Goal: Contribute content

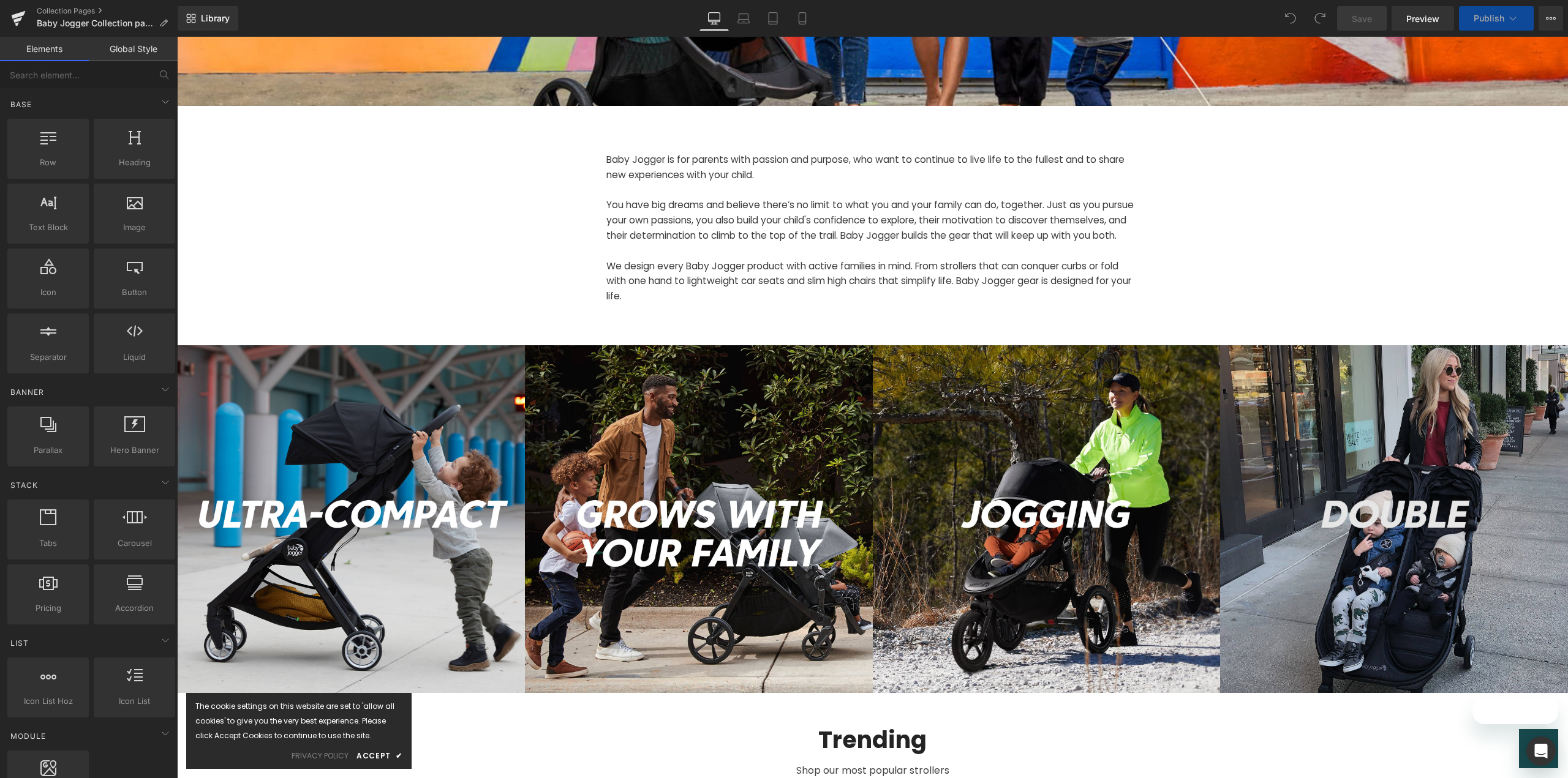
scroll to position [429, 0]
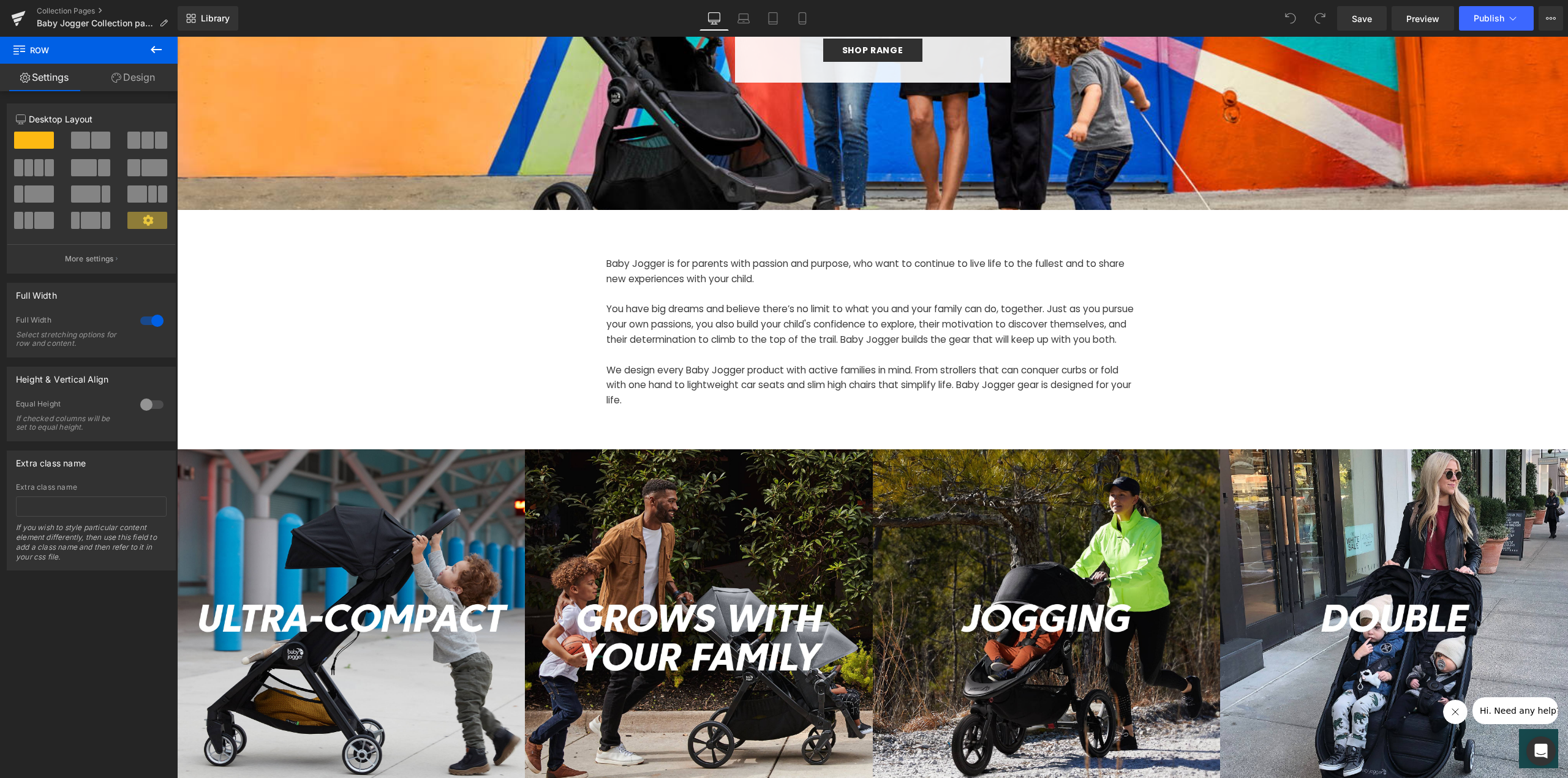
scroll to position [306, 0]
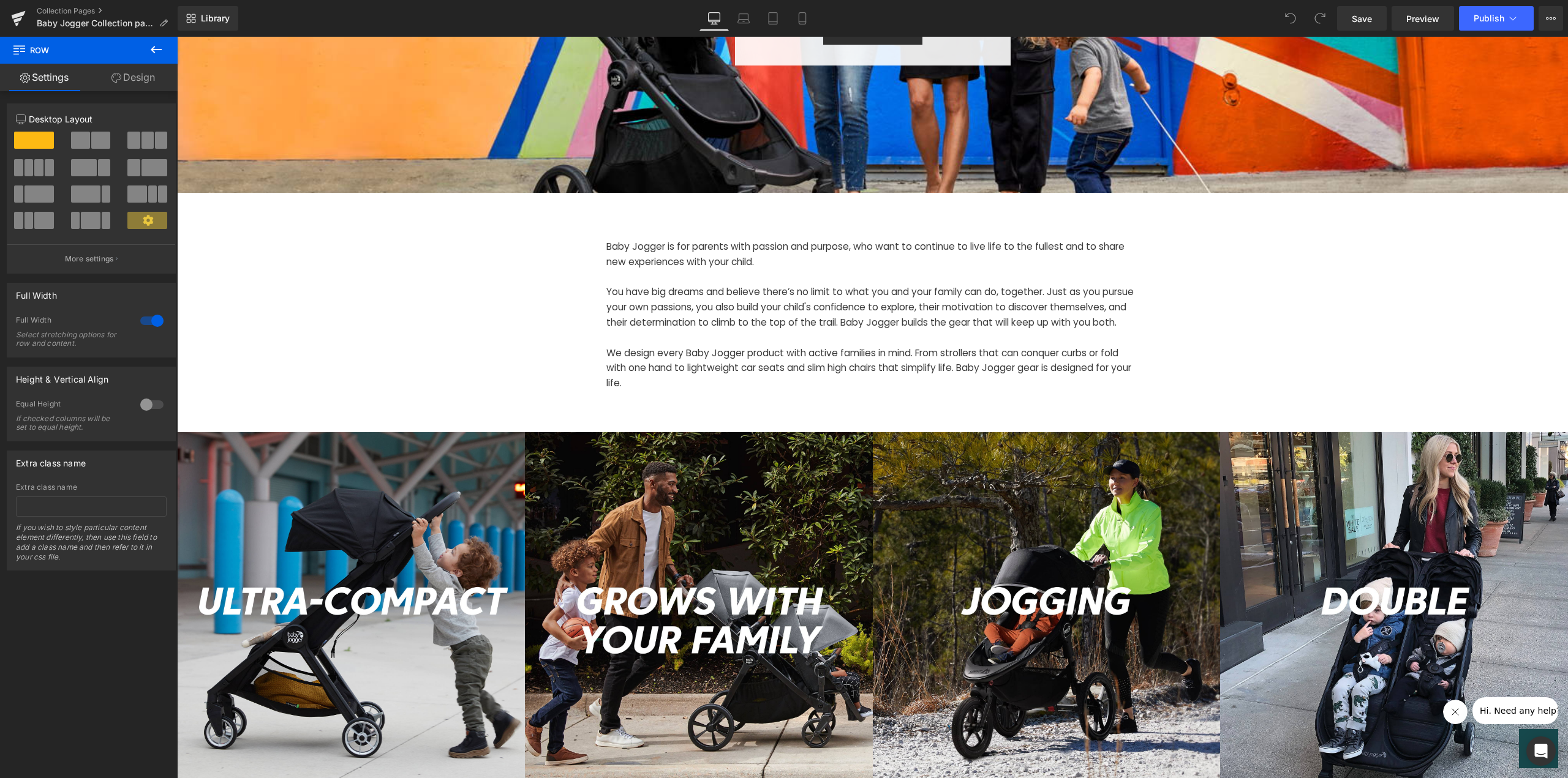
click at [834, 388] on p "We design every Baby Jogger product with active families in mind. From stroller…" at bounding box center [873, 369] width 533 height 45
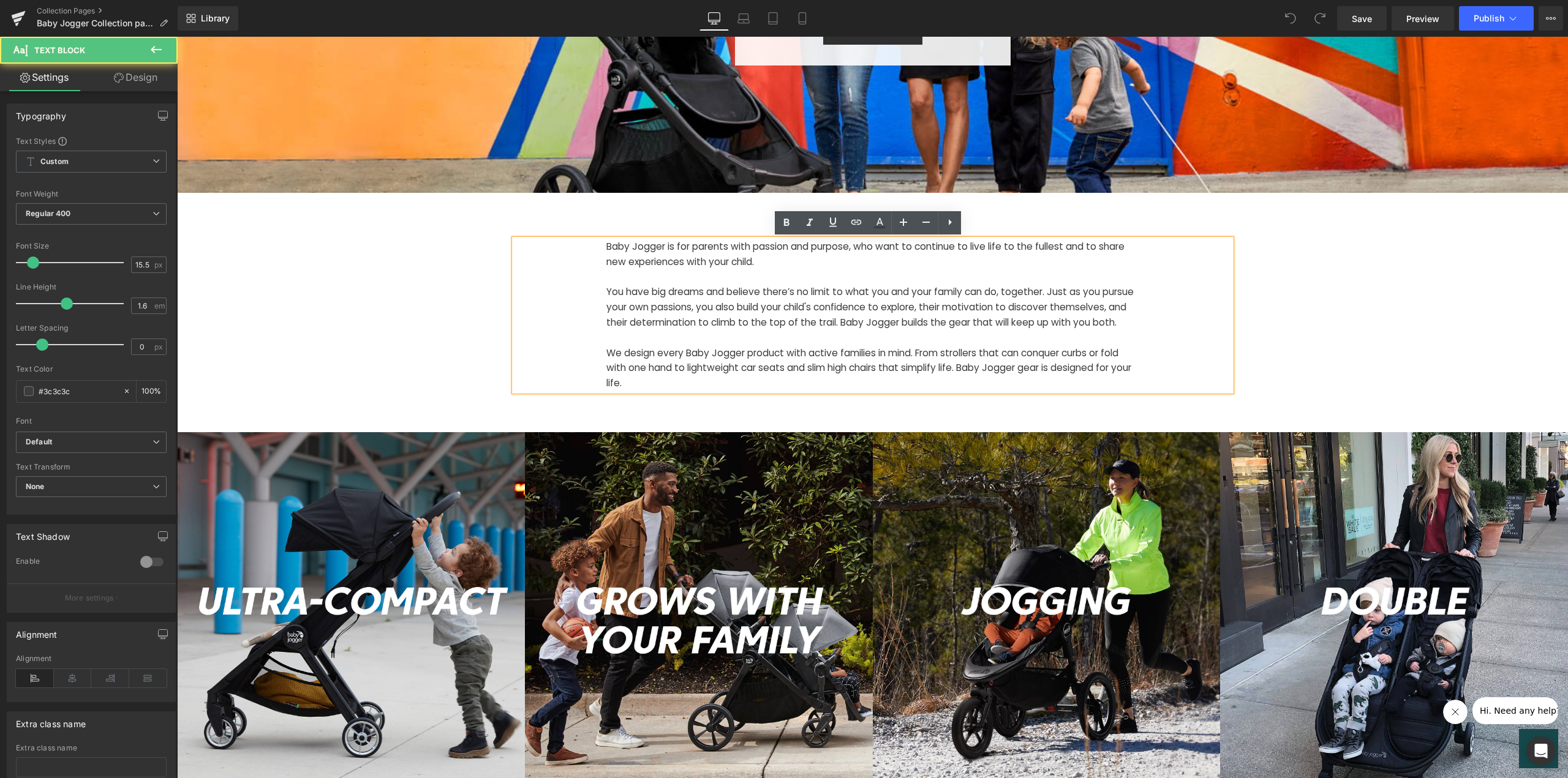
click at [796, 391] on p "We design every Baby Jogger product with active families in mind. From stroller…" at bounding box center [873, 369] width 533 height 45
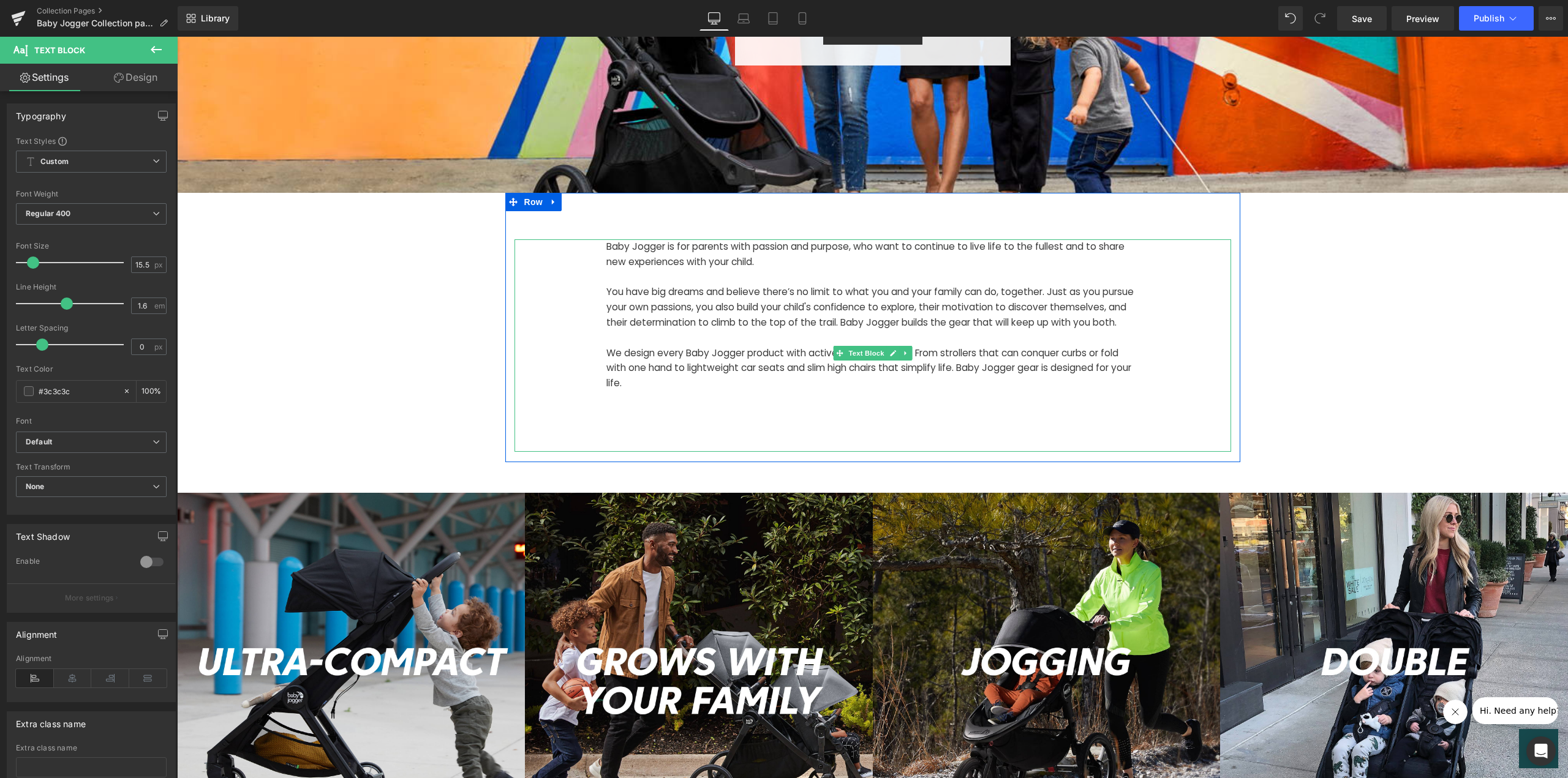
click at [651, 437] on p at bounding box center [873, 429] width 533 height 15
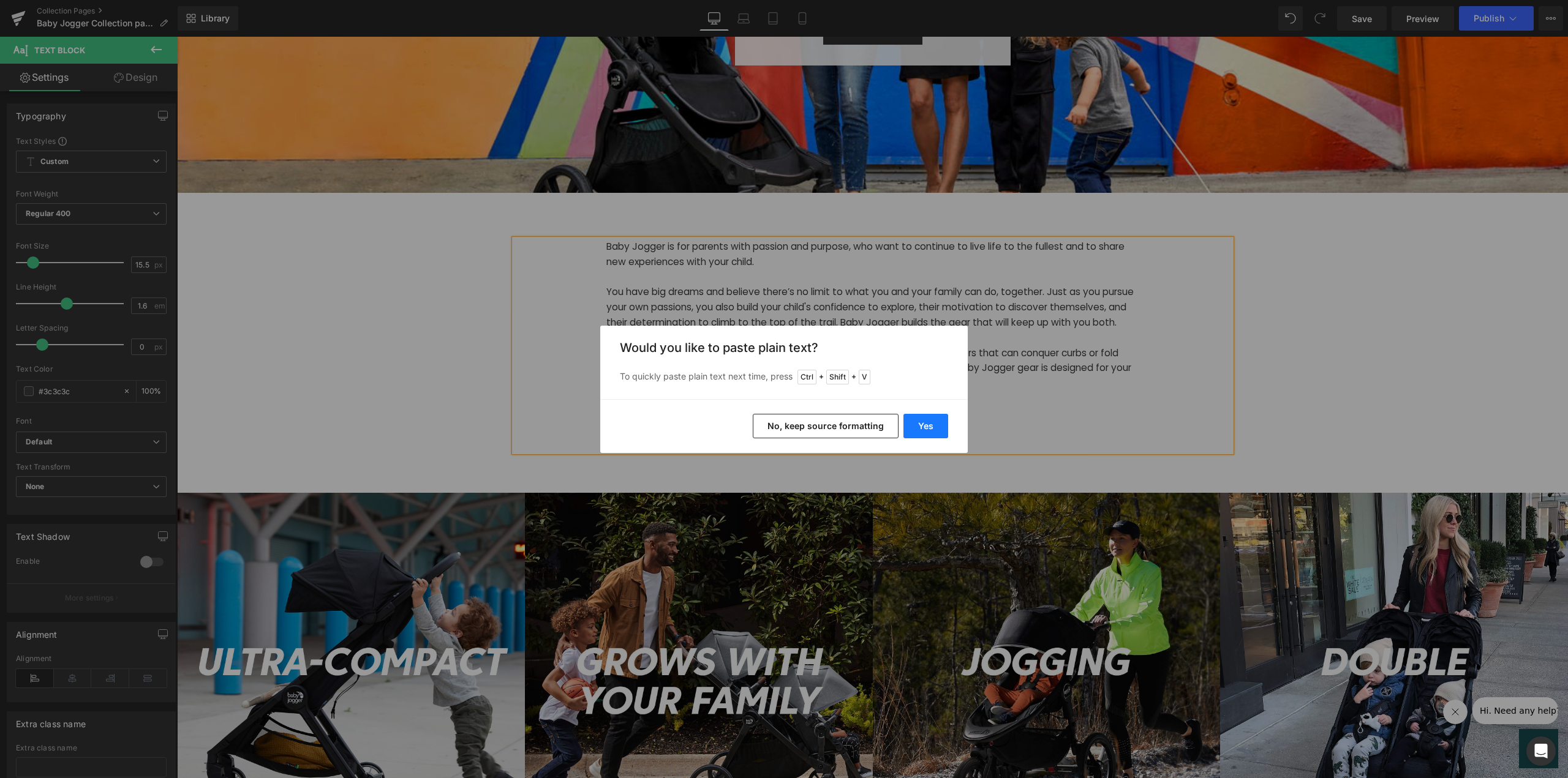
click at [921, 427] on button "Yes" at bounding box center [926, 426] width 45 height 25
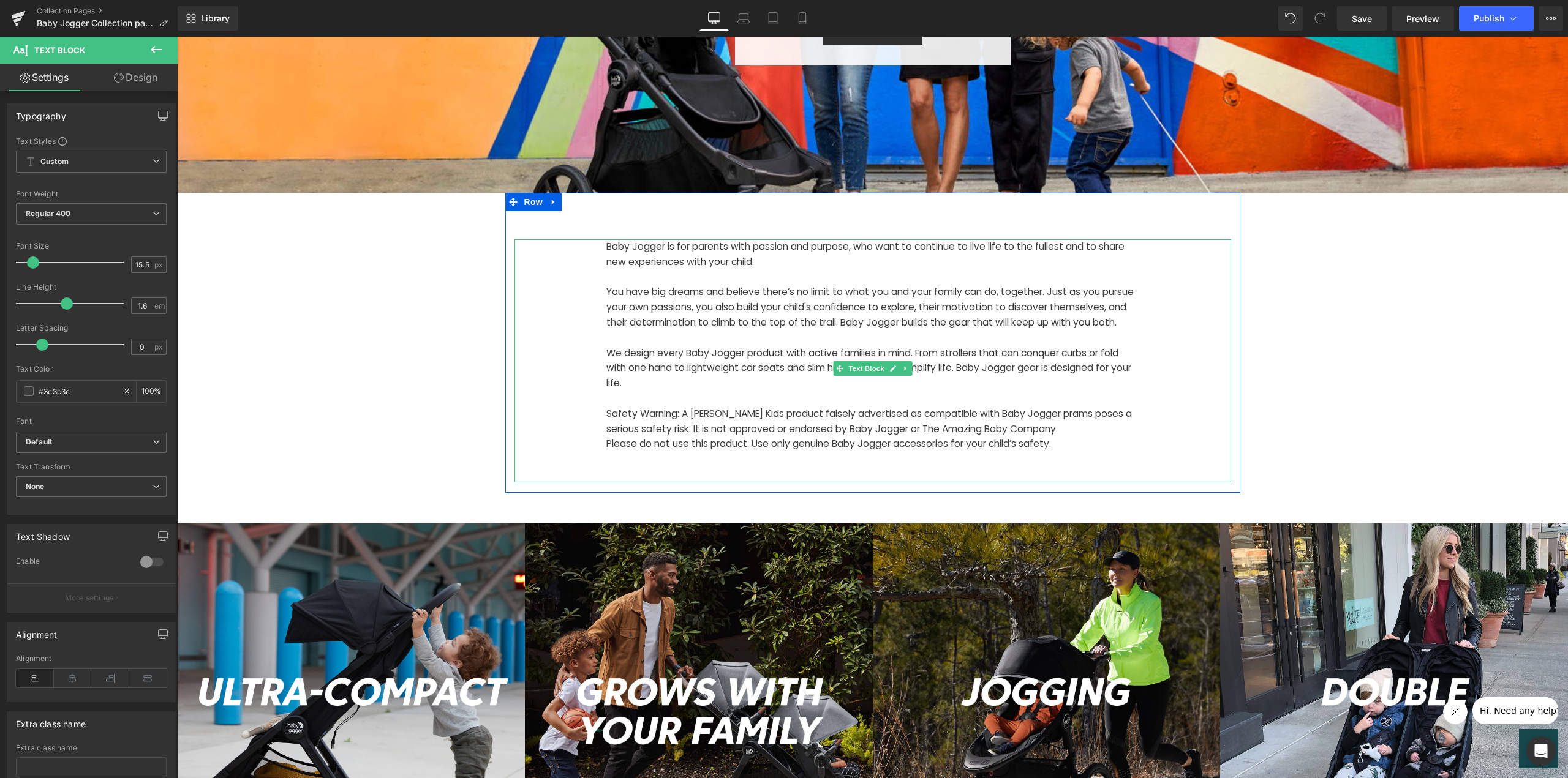
click at [1005, 437] on p "Safety Warning: A [PERSON_NAME] Kids product falsely advertised as compatible w…" at bounding box center [873, 422] width 533 height 30
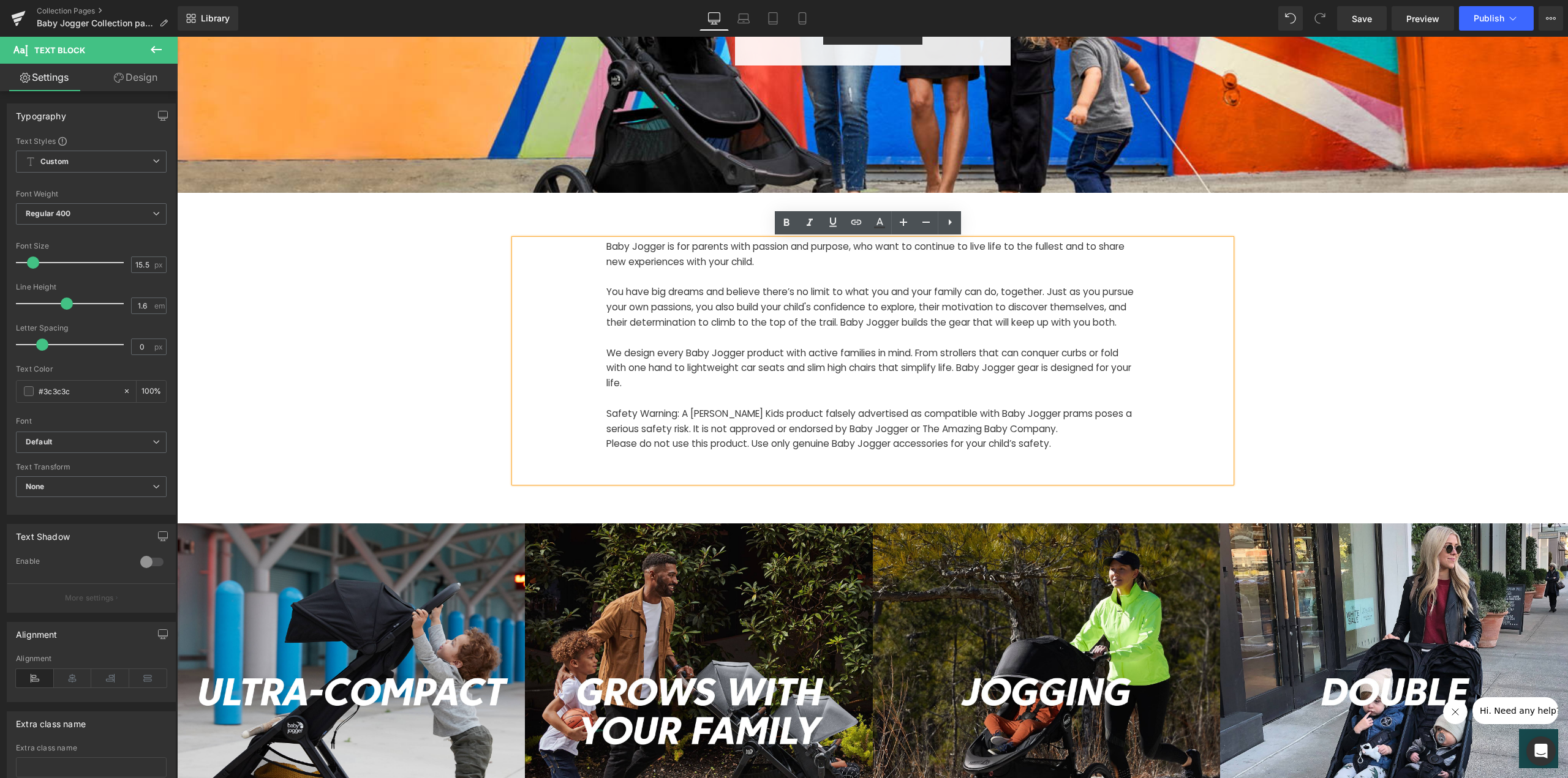
drag, startPoint x: 603, startPoint y: 429, endPoint x: 711, endPoint y: 433, distance: 108.1
click at [606, 429] on p "Safety Warning: A [PERSON_NAME] Kids product falsely advertised as compatible w…" at bounding box center [873, 422] width 533 height 30
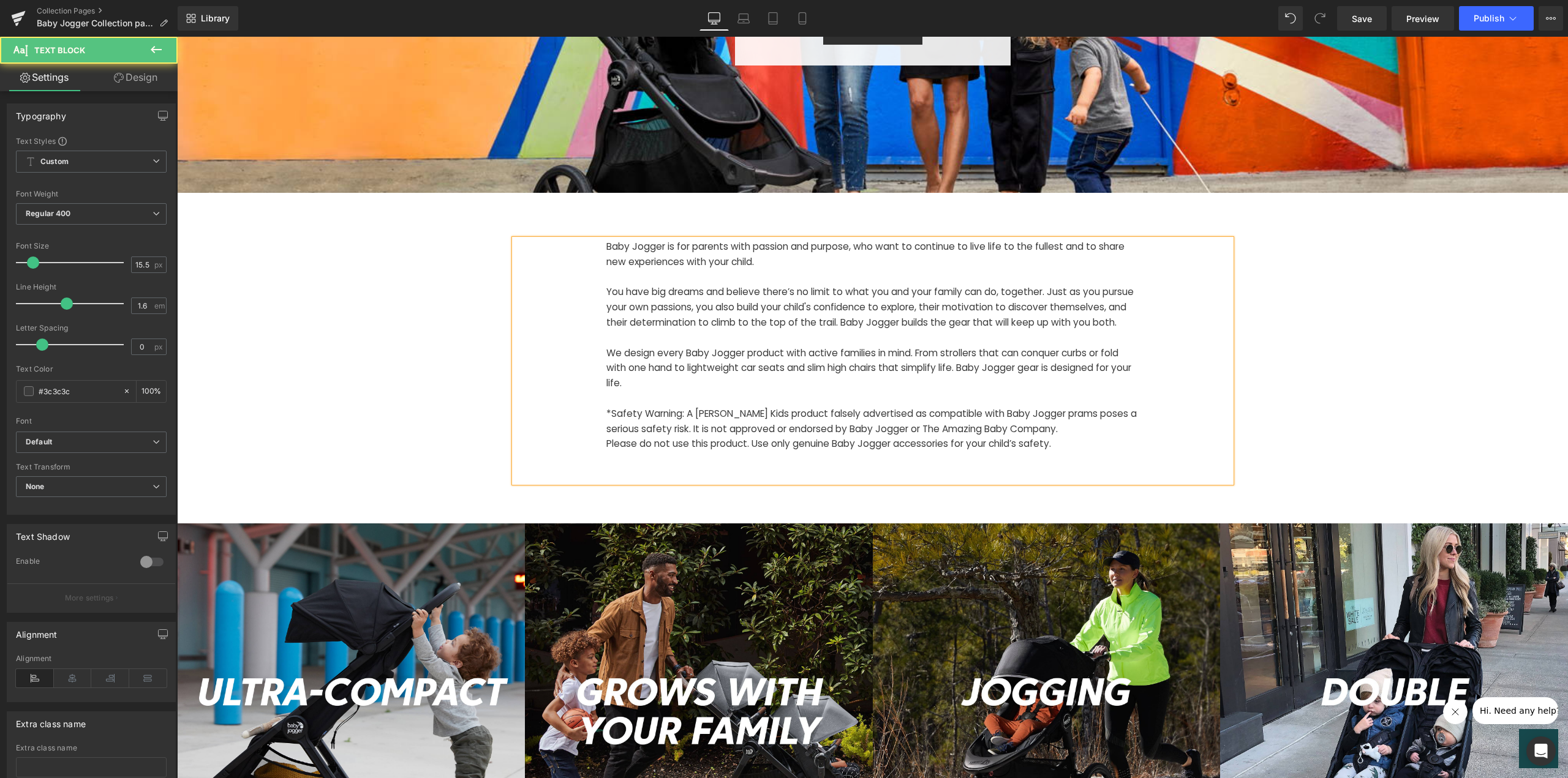
click at [1178, 460] on div "Baby Jogger is for parents with passion and purpose, who want to continue to li…" at bounding box center [873, 361] width 716 height 243
click at [746, 429] on p "*Safety Warning: A [PERSON_NAME] Kids product falsely advertised as compatible …" at bounding box center [873, 422] width 533 height 30
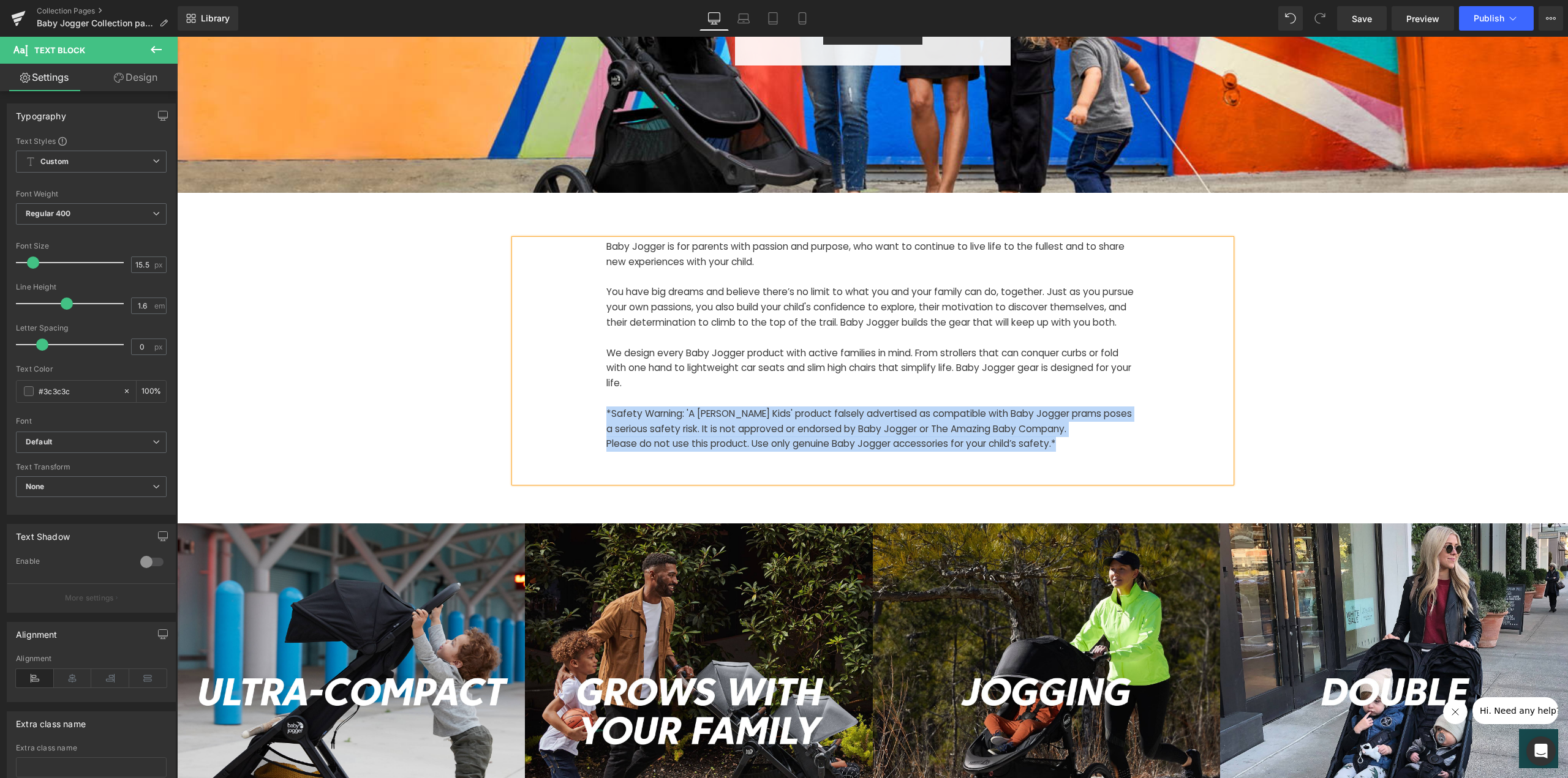
drag, startPoint x: 992, startPoint y: 459, endPoint x: 555, endPoint y: 422, distance: 438.6
click at [562, 427] on div "Baby Jogger is for parents with passion and purpose, who want to continue to li…" at bounding box center [873, 361] width 716 height 243
copy div "*Safety Warning: 'A [PERSON_NAME] Kids' product falsely advertised as compatibl…"
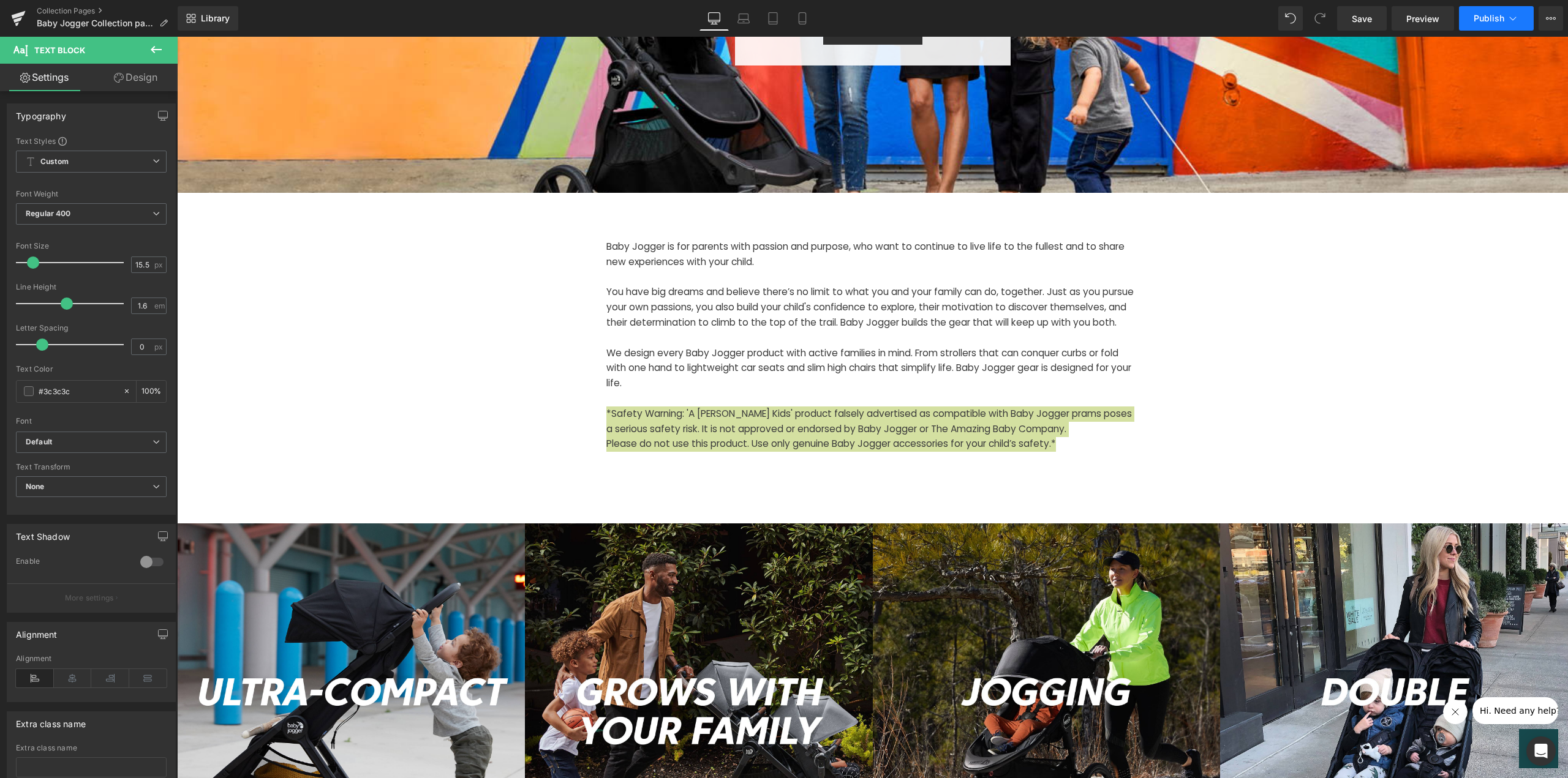
click at [1485, 17] on span "Publish" at bounding box center [1489, 19] width 30 height 10
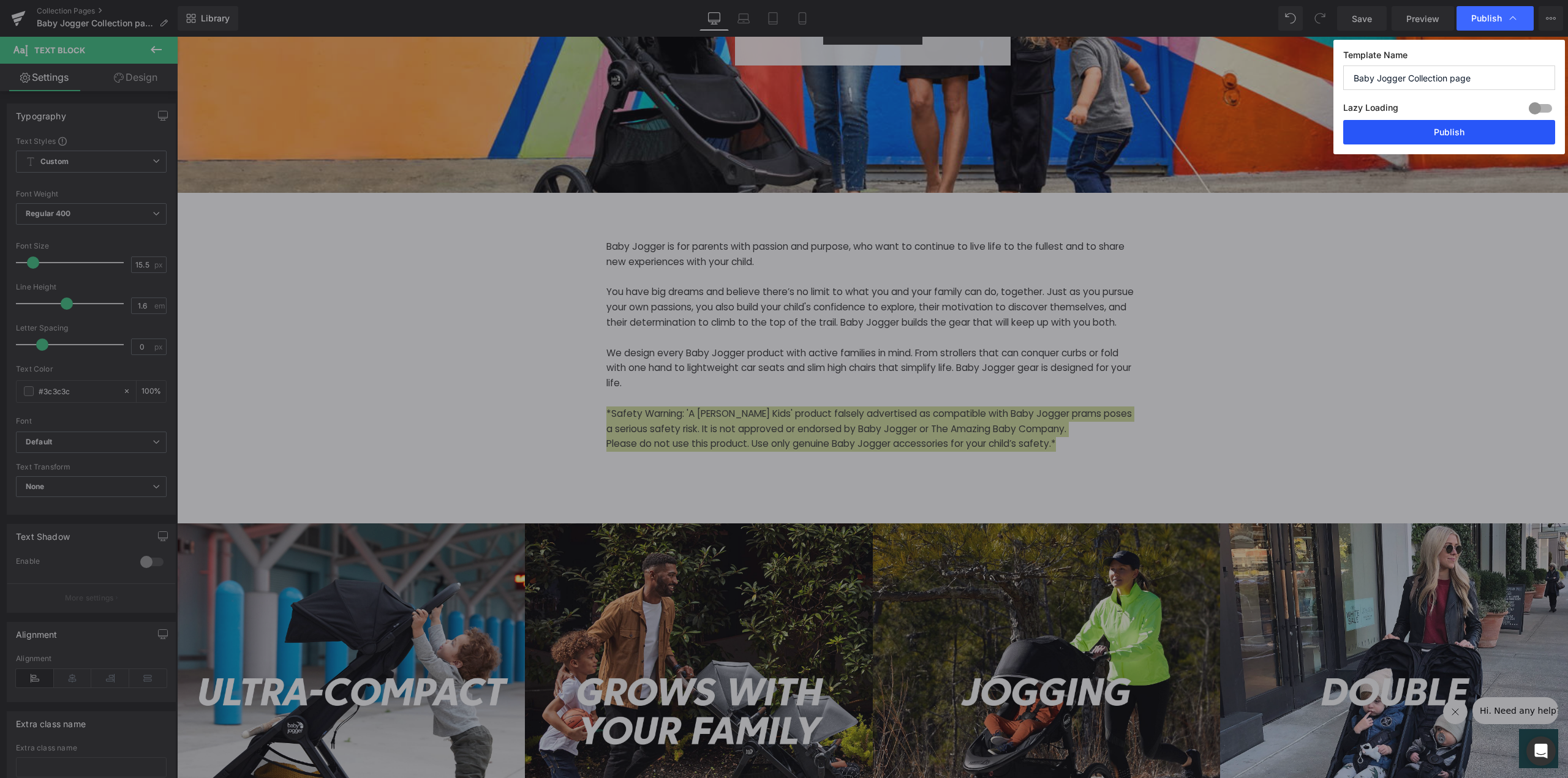
click at [1447, 129] on button "Publish" at bounding box center [1449, 132] width 212 height 25
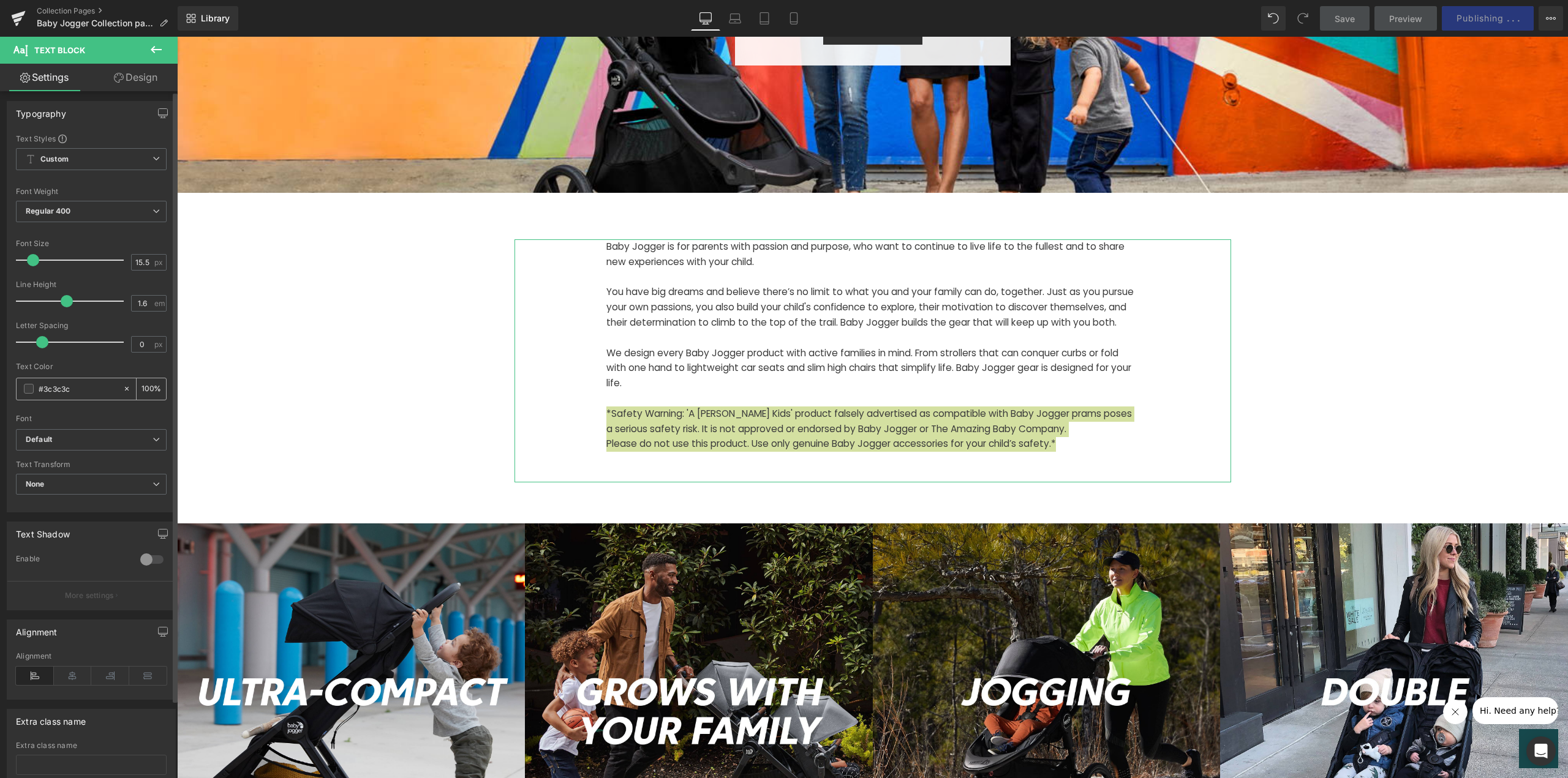
scroll to position [0, 0]
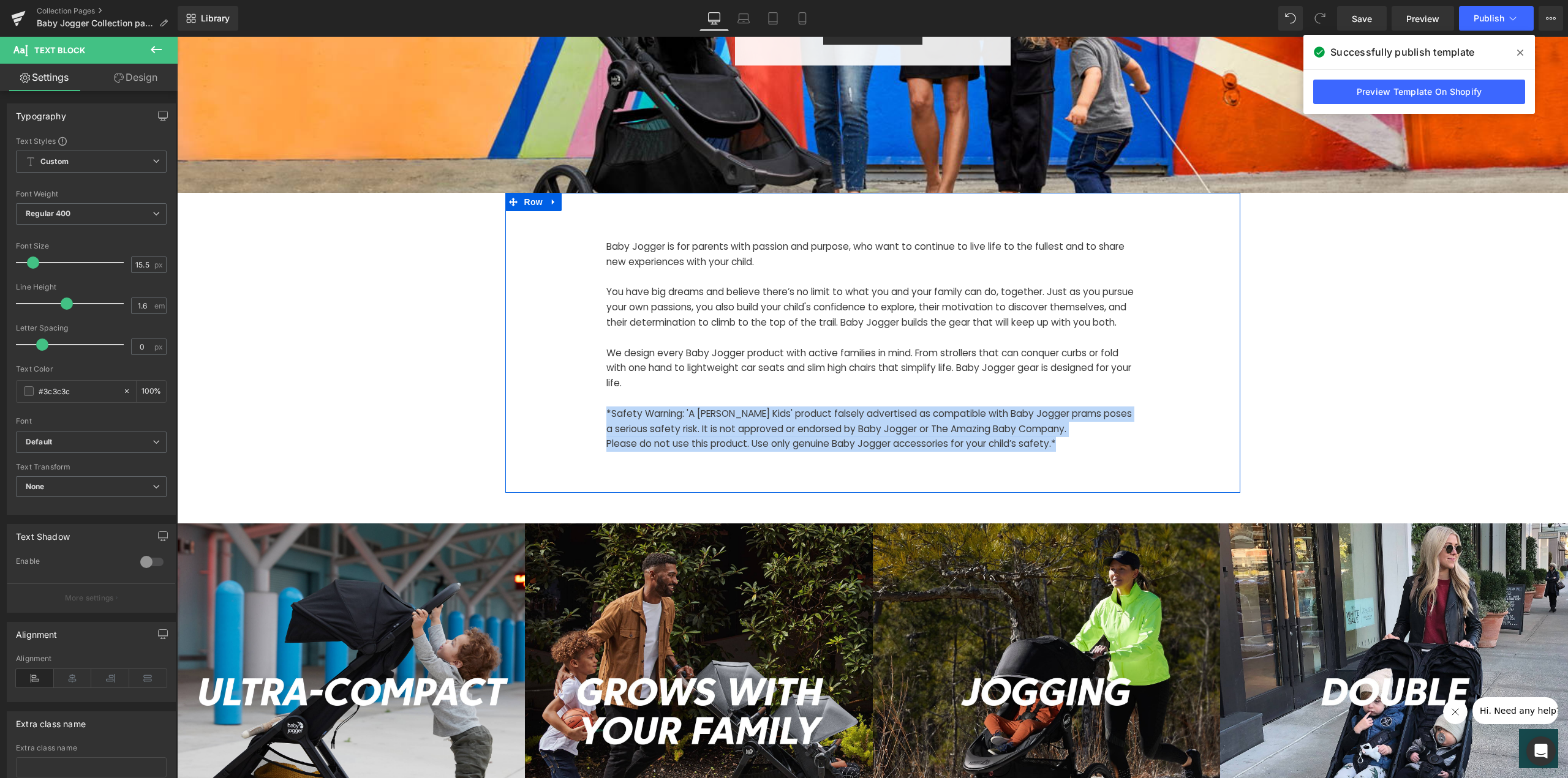
click at [523, 226] on div "Baby Jogger is for parents with passion and purpose, who want to continue to li…" at bounding box center [873, 343] width 735 height 300
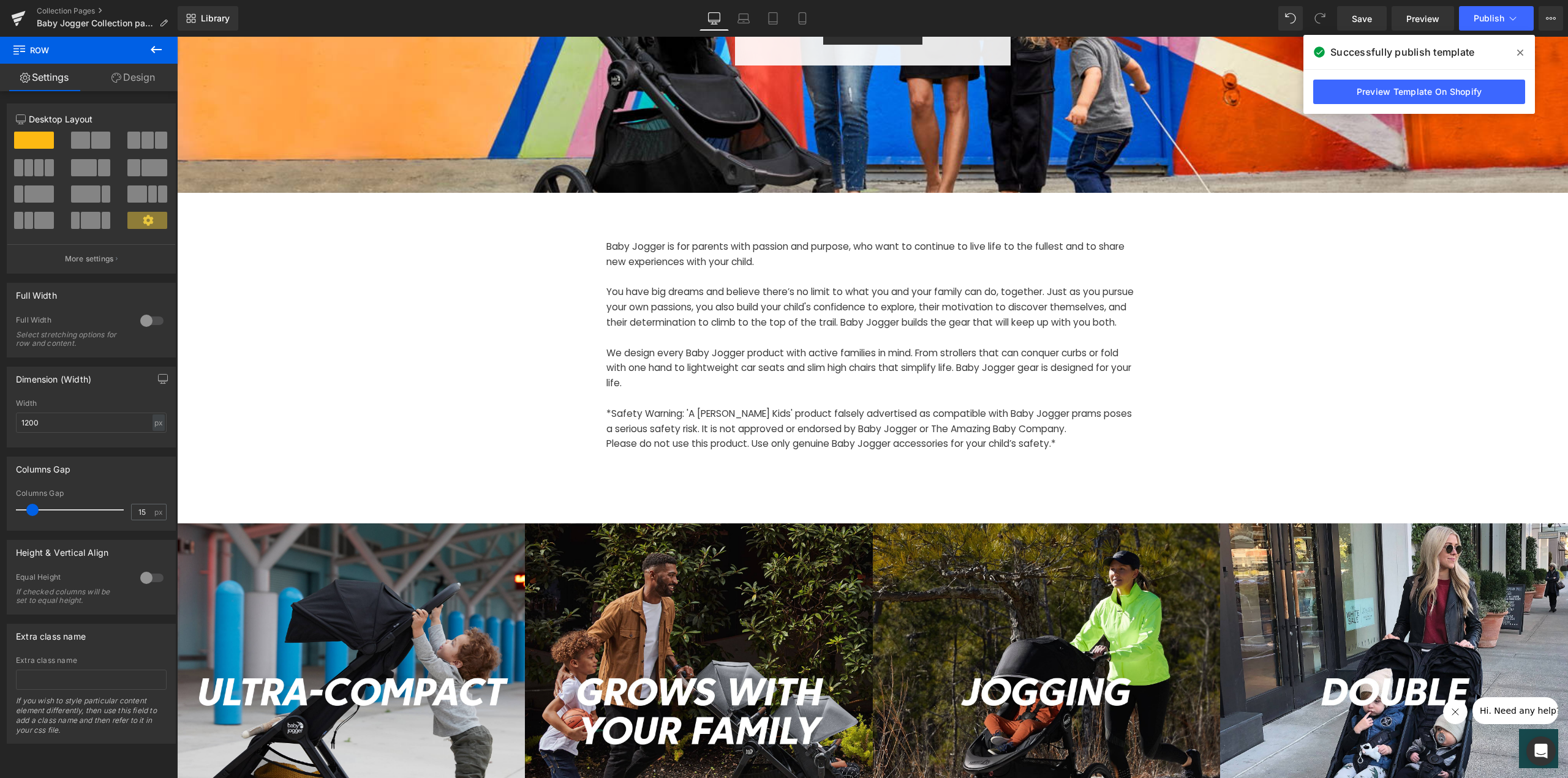
click at [153, 49] on icon at bounding box center [156, 49] width 11 height 7
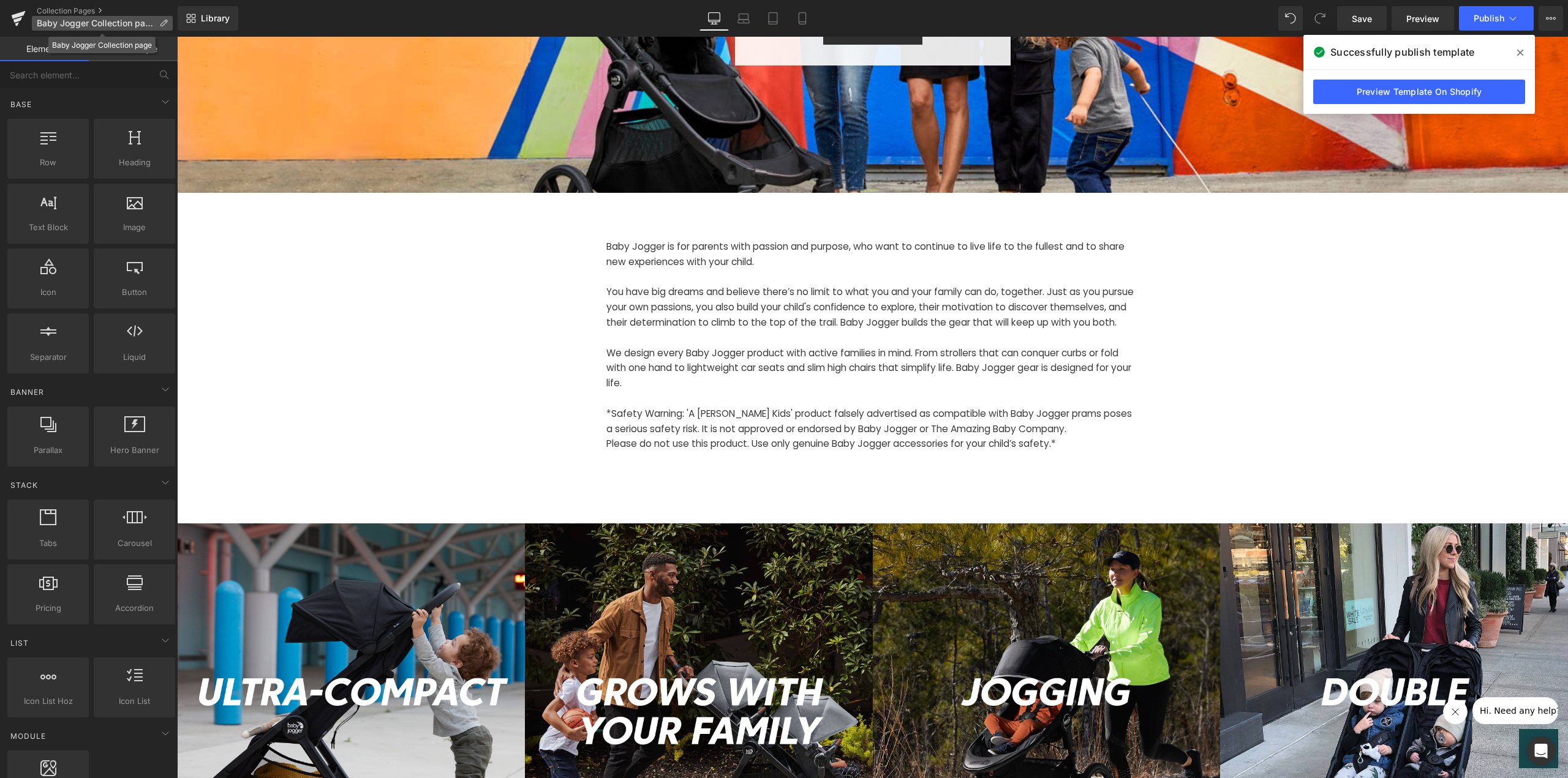
click at [156, 20] on p "Baby Jogger Collection page" at bounding box center [102, 23] width 141 height 15
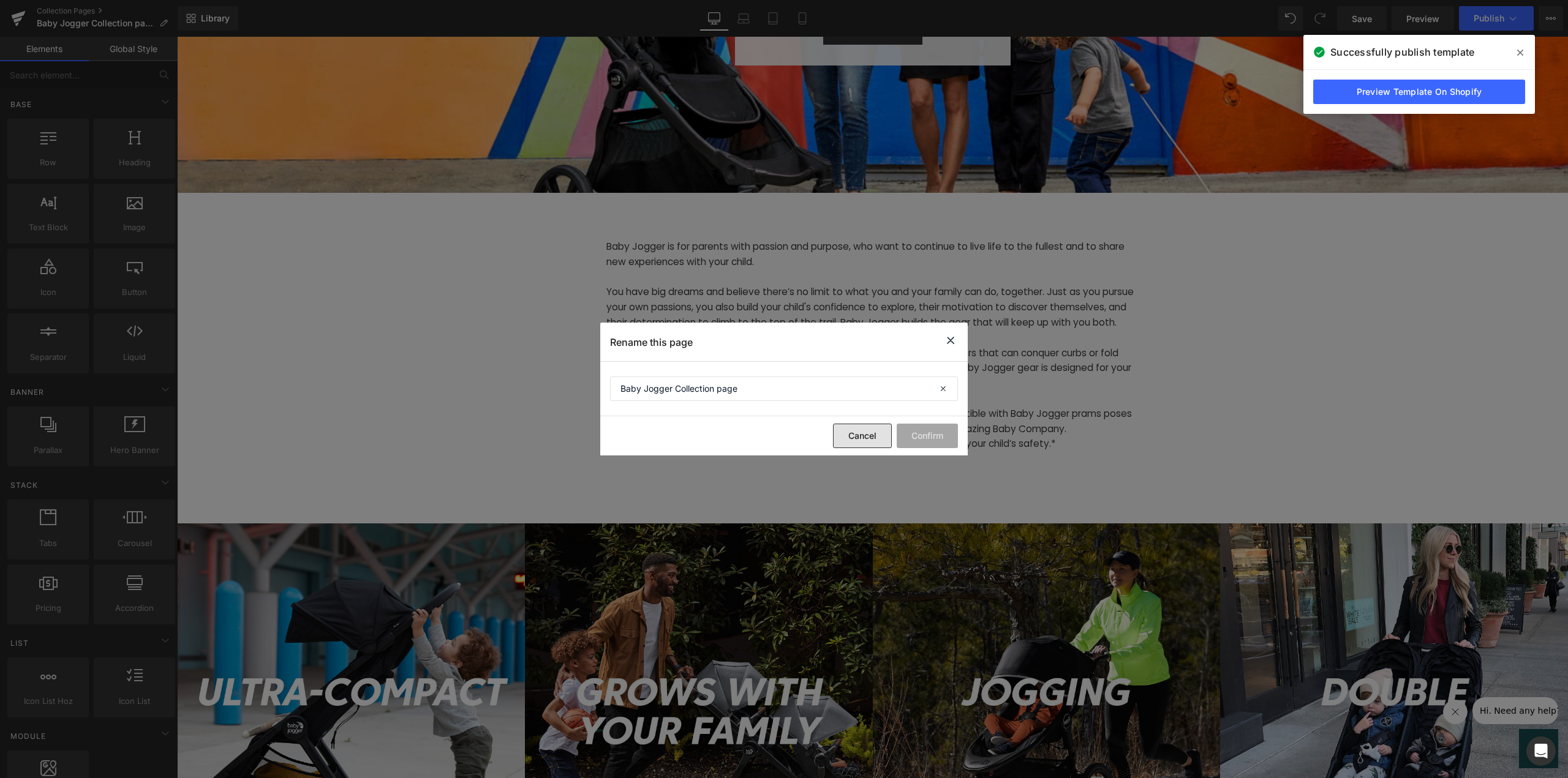
click at [866, 435] on button "Cancel" at bounding box center [862, 436] width 59 height 25
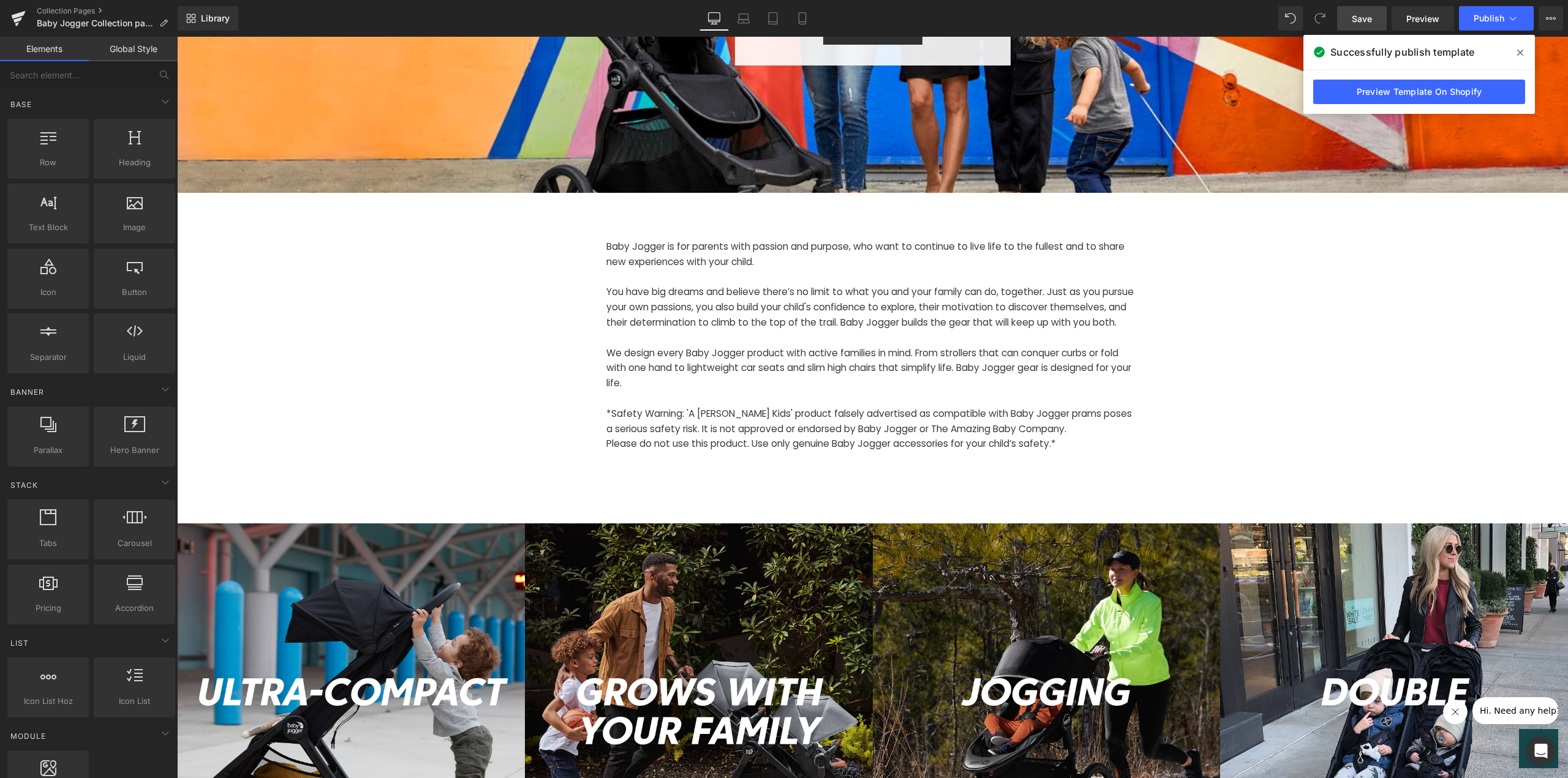
click at [1374, 13] on link "Save" at bounding box center [1362, 18] width 49 height 25
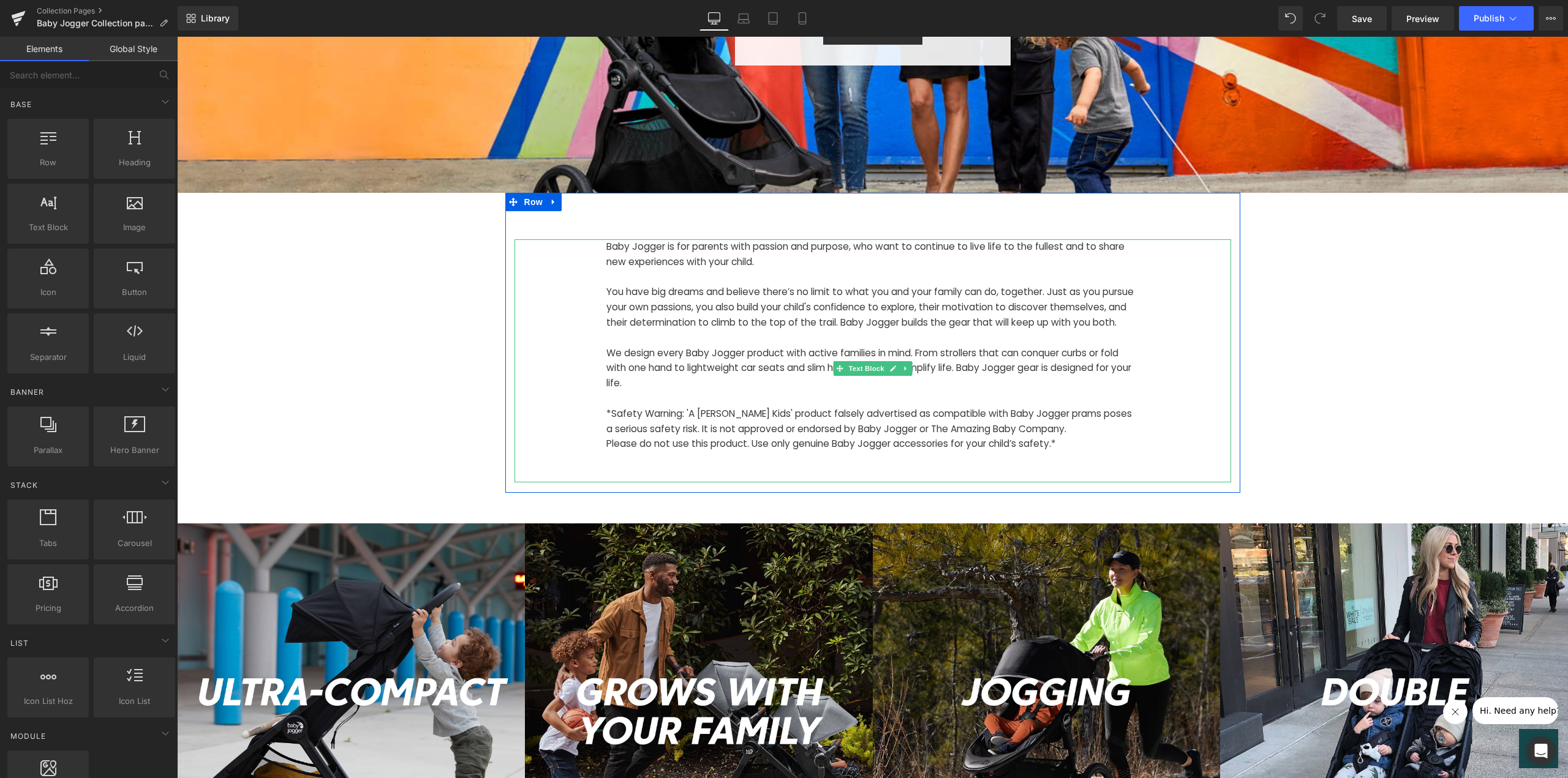
click at [870, 483] on p at bounding box center [873, 475] width 533 height 15
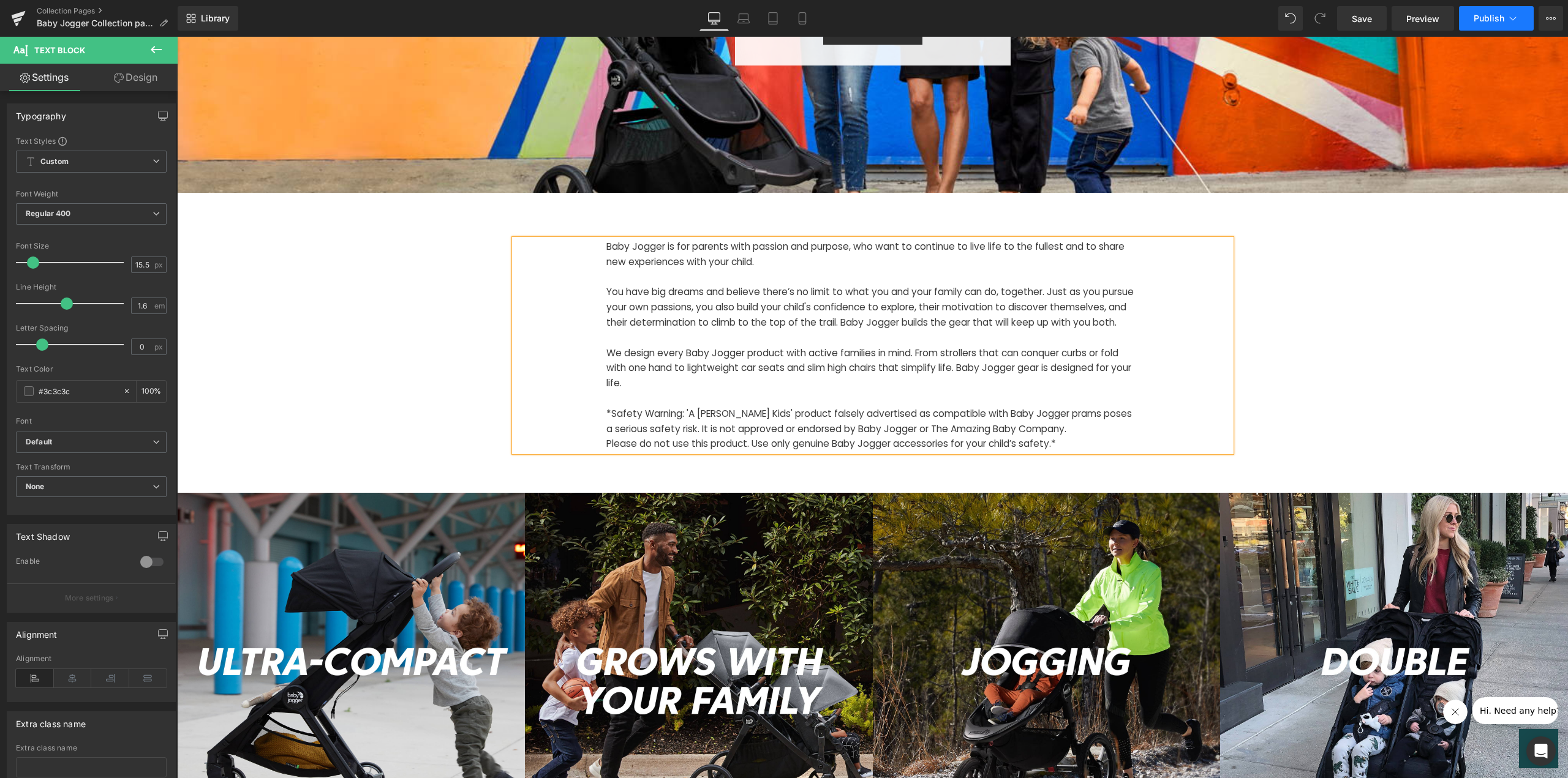
click at [1495, 20] on span "Publish" at bounding box center [1489, 19] width 30 height 10
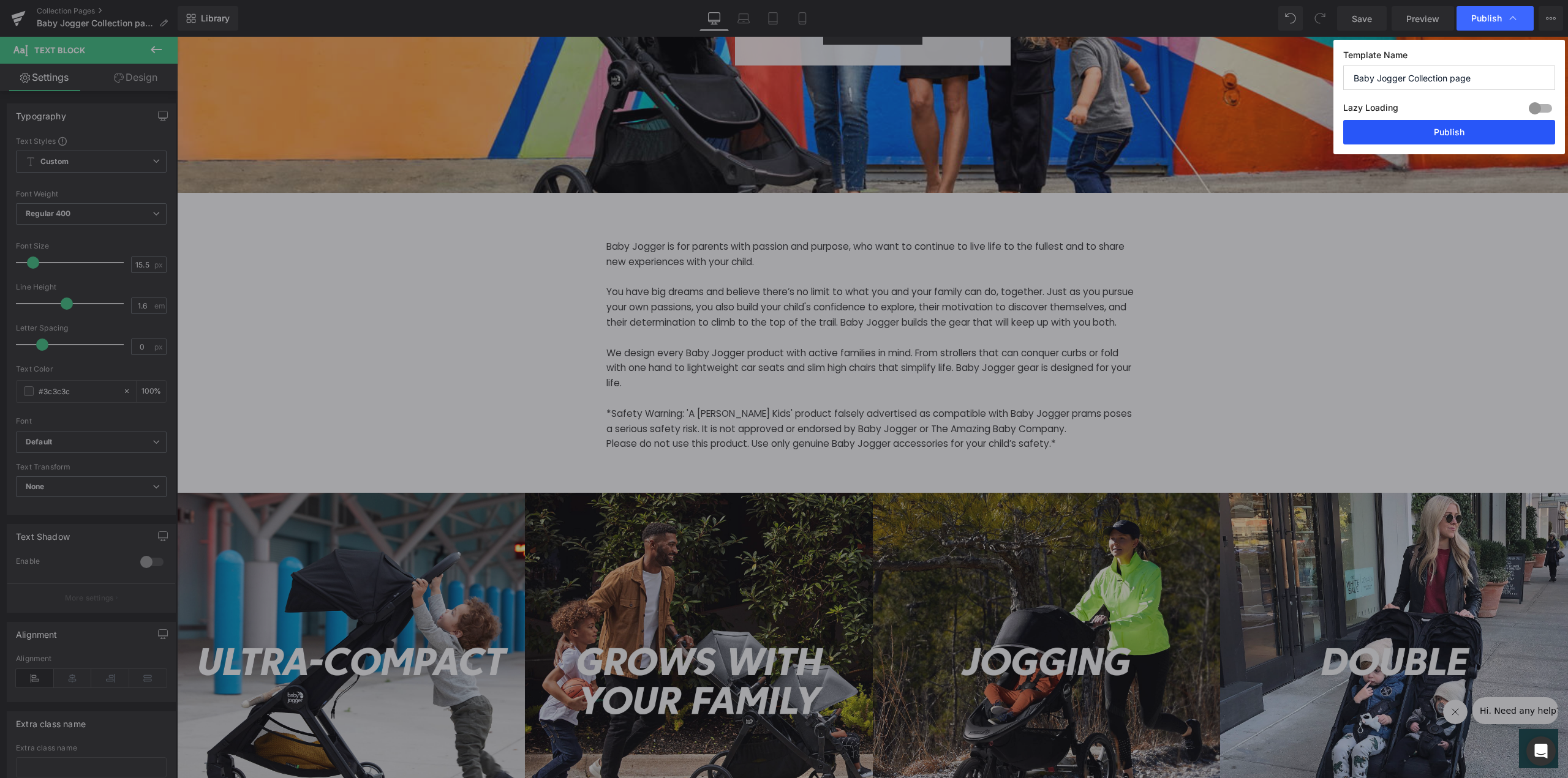
click at [1480, 137] on button "Publish" at bounding box center [1449, 132] width 212 height 25
